Goal: Information Seeking & Learning: Learn about a topic

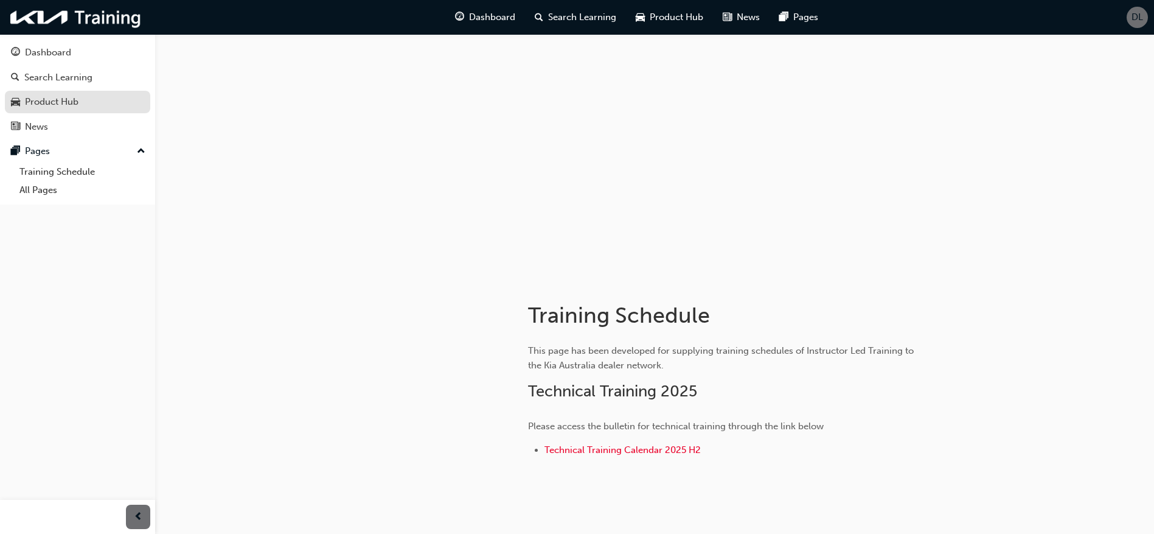
click at [45, 99] on div "Product Hub" at bounding box center [52, 102] width 54 height 14
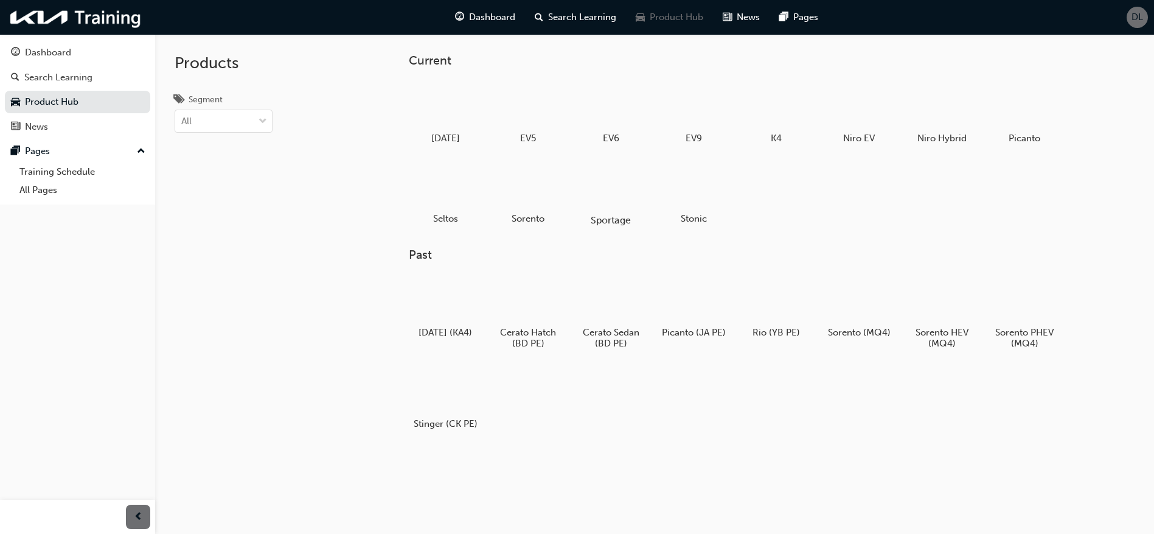
click at [597, 184] on div at bounding box center [611, 185] width 68 height 49
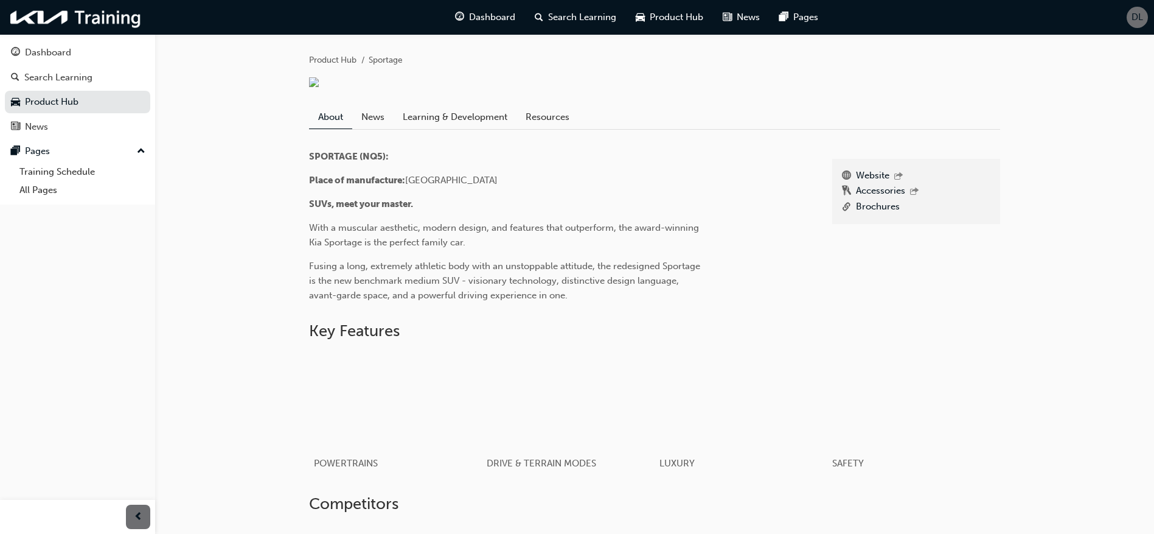
scroll to position [242, 0]
click at [470, 131] on link "Learning & Development" at bounding box center [455, 119] width 123 height 23
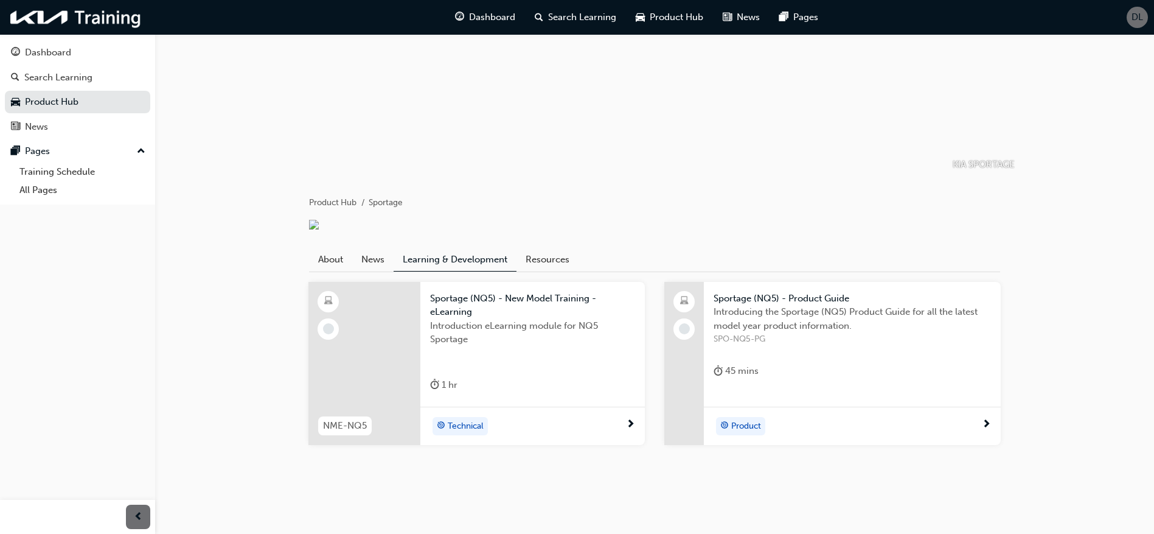
scroll to position [122, 0]
click at [470, 319] on span "Sportage (NQ5) - New Model Training - eLearning" at bounding box center [532, 304] width 205 height 27
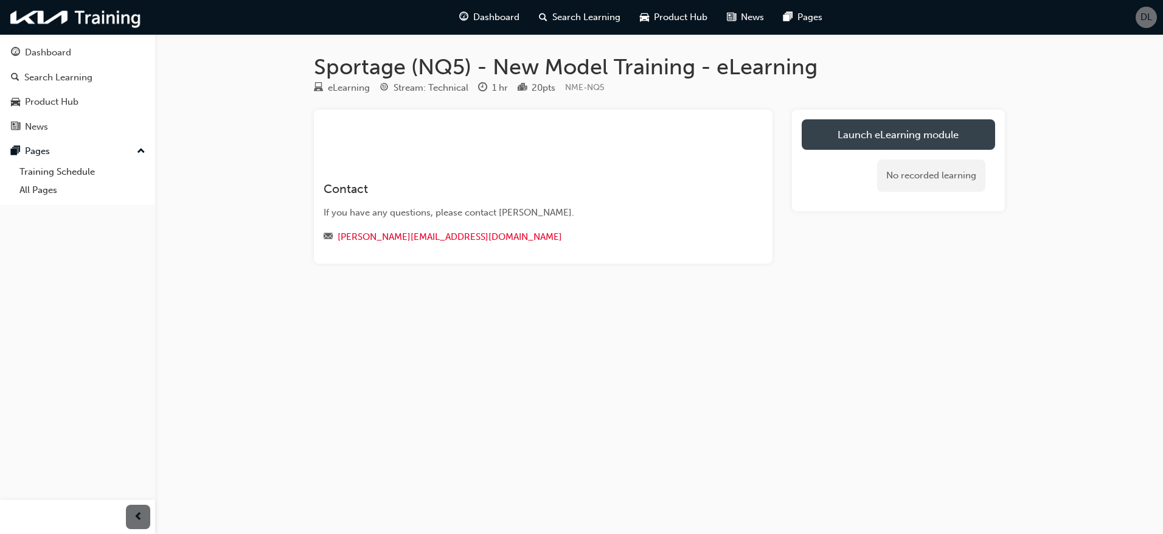
click at [971, 141] on link "Launch eLearning module" at bounding box center [898, 134] width 193 height 30
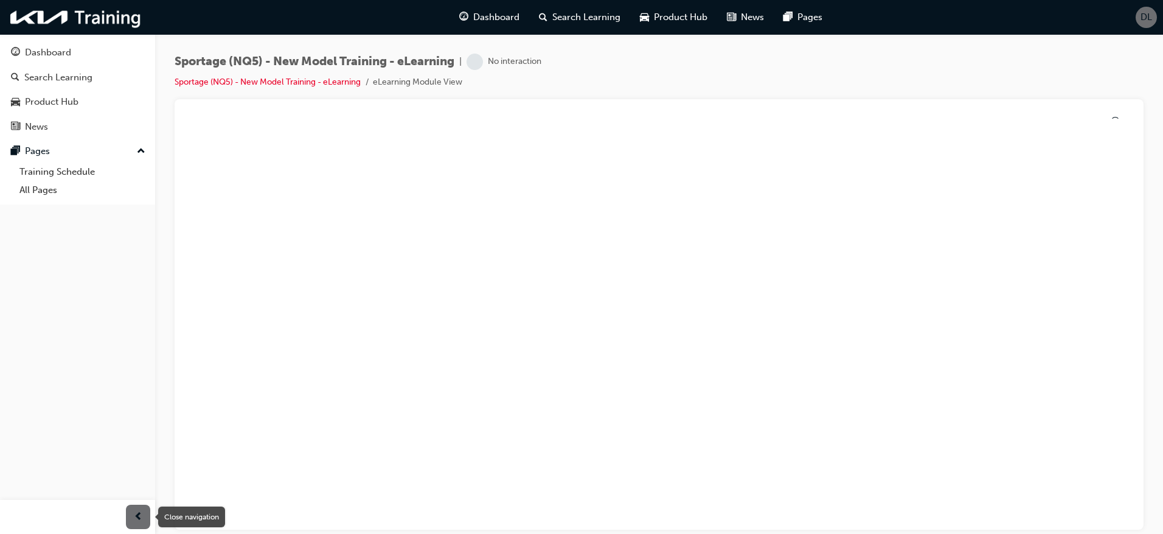
click at [136, 513] on span "prev-icon" at bounding box center [138, 516] width 9 height 15
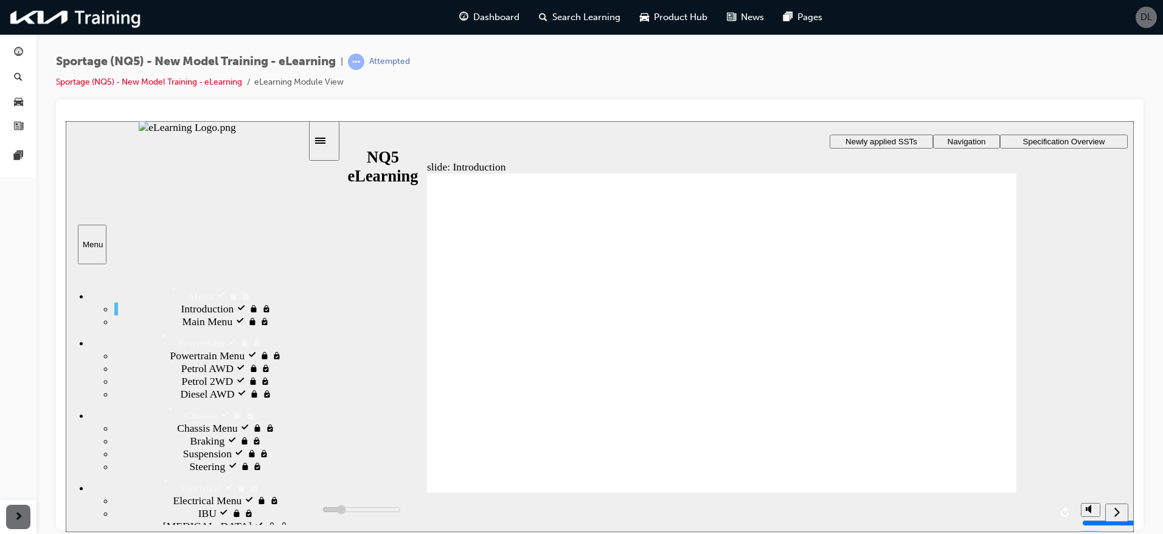
click at [157, 340] on span "Powertrain" at bounding box center [180, 333] width 47 height 13
click at [133, 280] on div "Menu Menu" at bounding box center [199, 290] width 218 height 21
click at [164, 400] on span "Chassis" at bounding box center [180, 406] width 33 height 13
click at [159, 472] on span "Electrical" at bounding box center [179, 478] width 41 height 13
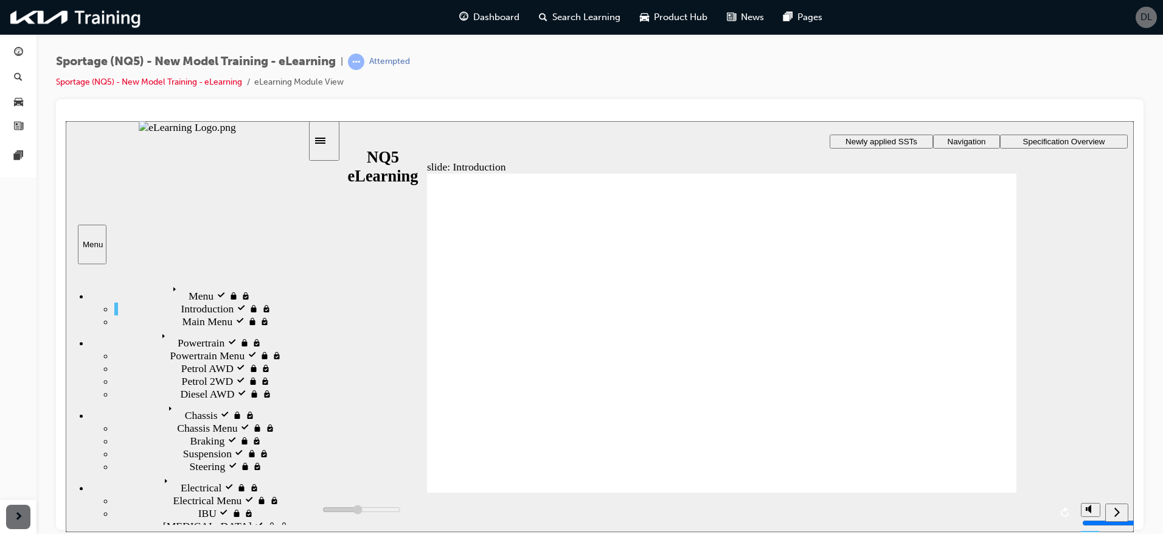
click at [1117, 510] on nav "slide navigation" at bounding box center [1116, 512] width 23 height 40
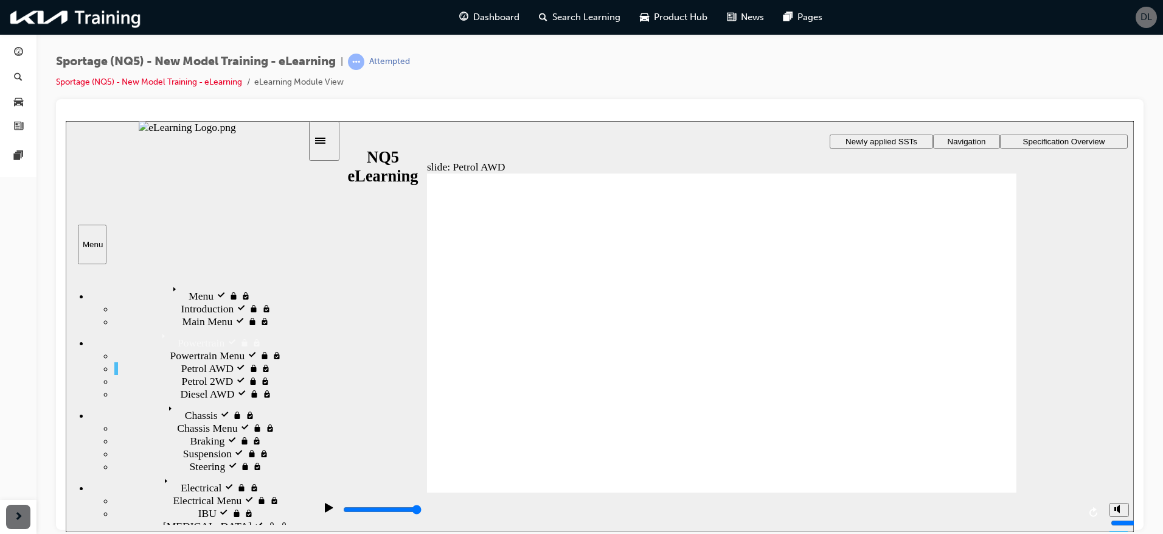
click at [325, 510] on icon "play/pause" at bounding box center [329, 506] width 8 height 9
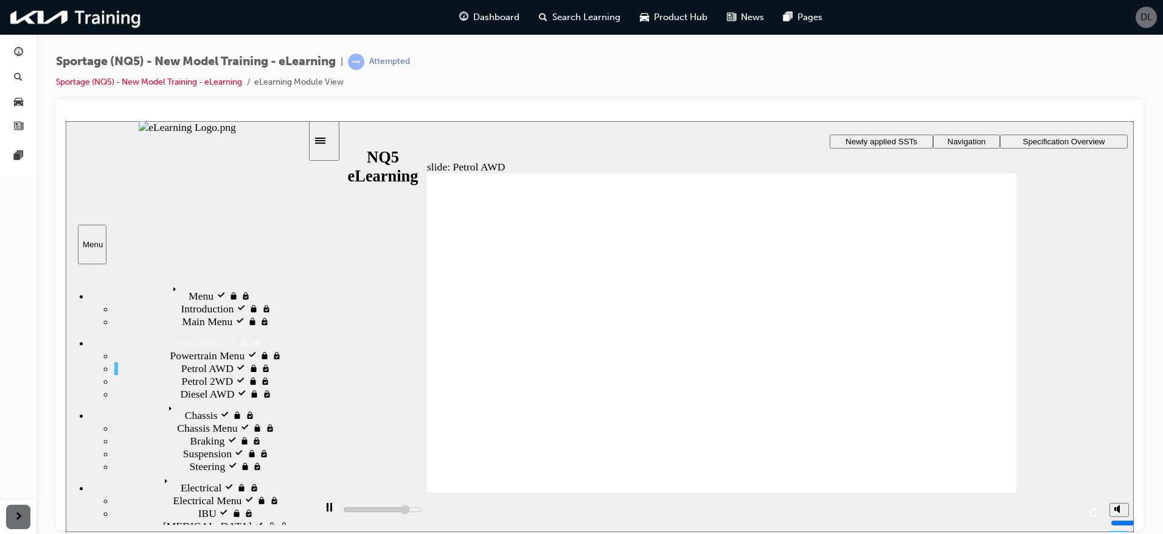
click at [195, 291] on div "Menu visited Menu" at bounding box center [199, 290] width 218 height 21
click at [139, 285] on div "Menu Menu" at bounding box center [199, 290] width 218 height 21
type input "1400"
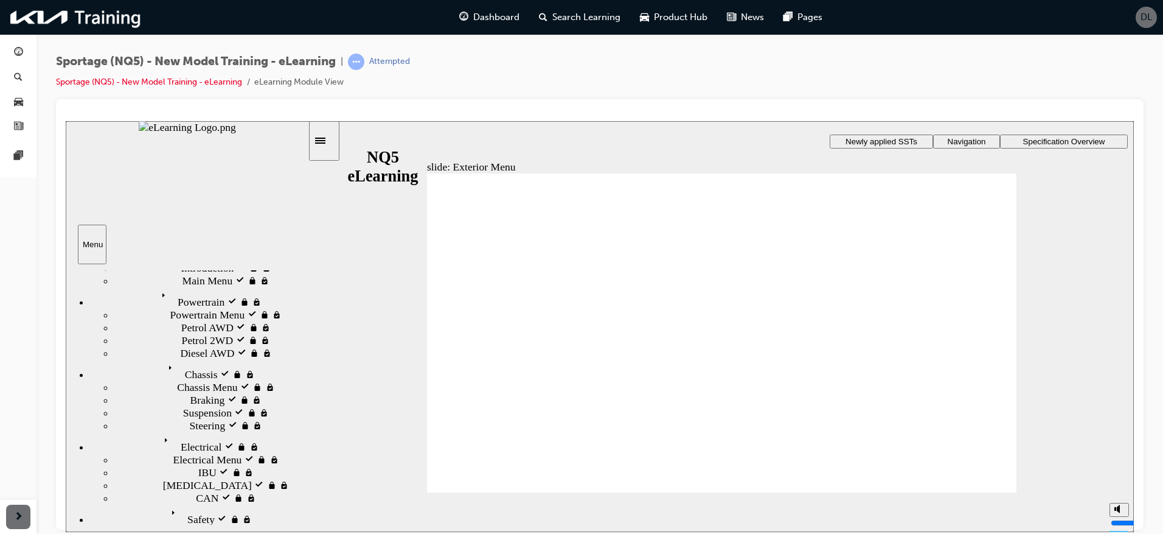
scroll to position [111, 0]
